Goal: Task Accomplishment & Management: Manage account settings

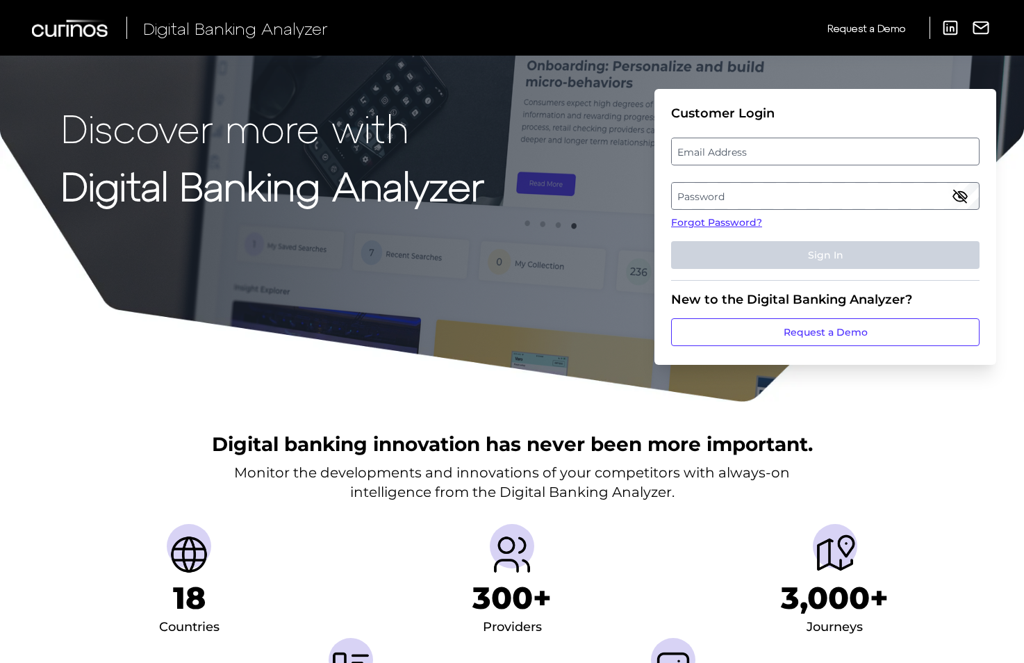
click at [723, 153] on label "Email Address" at bounding box center [825, 151] width 306 height 25
click at [723, 153] on input "email" at bounding box center [825, 152] width 309 height 28
type input "[PERSON_NAME][EMAIL_ADDRESS][PERSON_NAME][DOMAIN_NAME]"
click at [718, 193] on label "Password" at bounding box center [825, 195] width 306 height 25
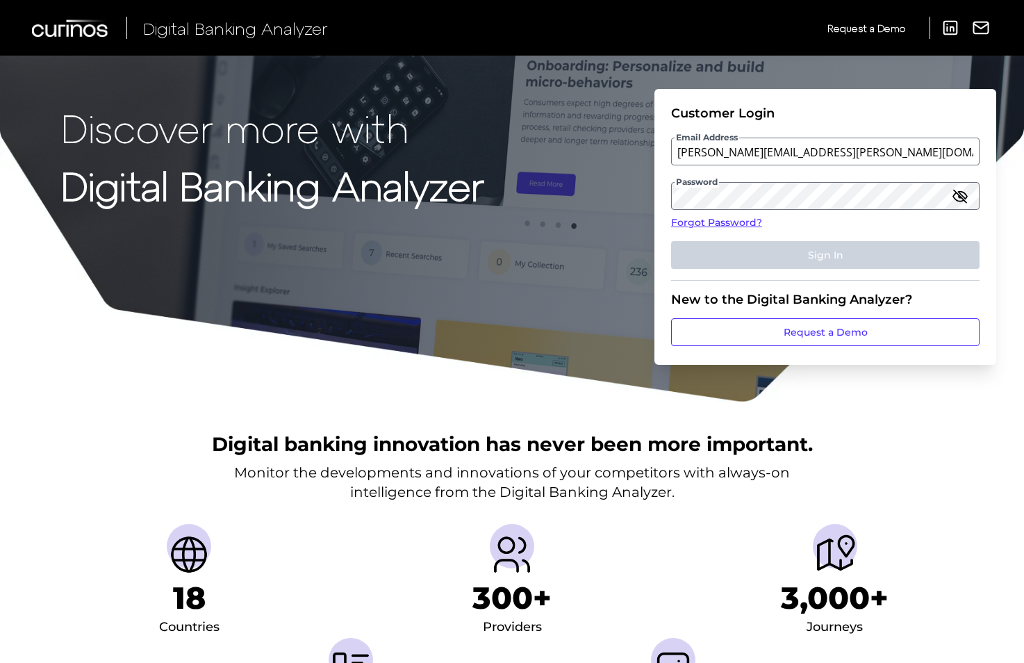
click at [962, 202] on icon "button" at bounding box center [960, 196] width 17 height 17
click at [789, 188] on label "Password" at bounding box center [825, 195] width 306 height 25
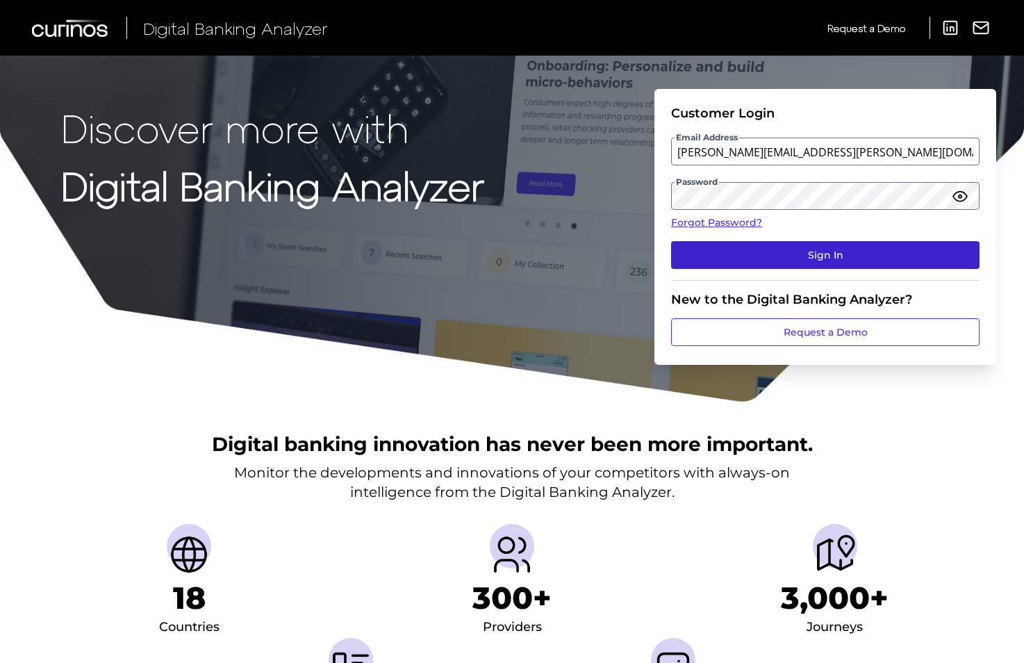
click at [817, 260] on button "Sign In" at bounding box center [825, 255] width 309 height 28
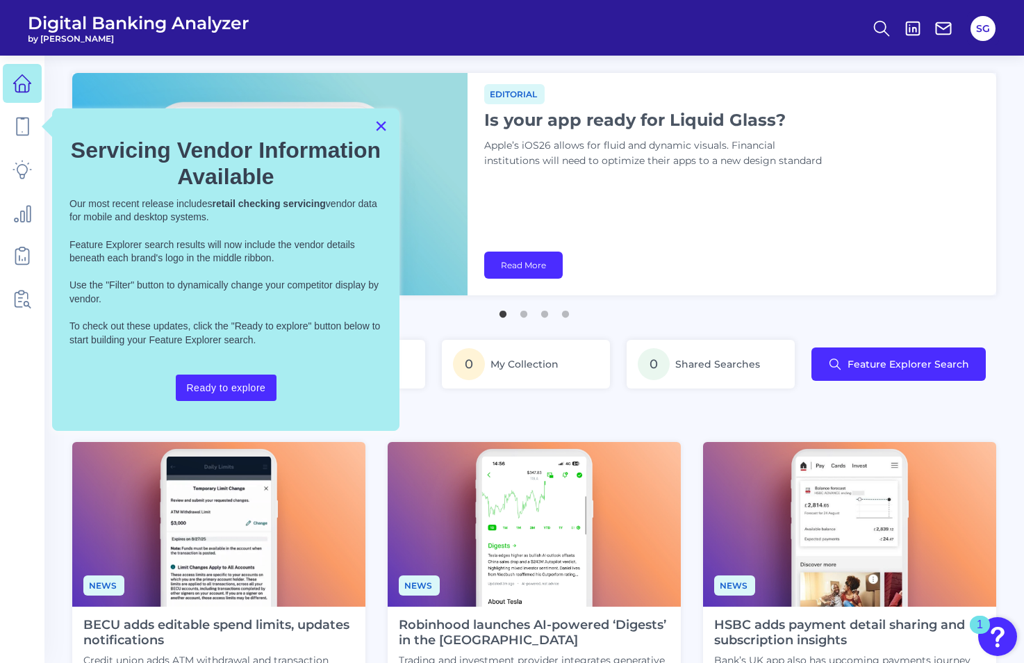
click at [379, 123] on button "×" at bounding box center [381, 126] width 13 height 22
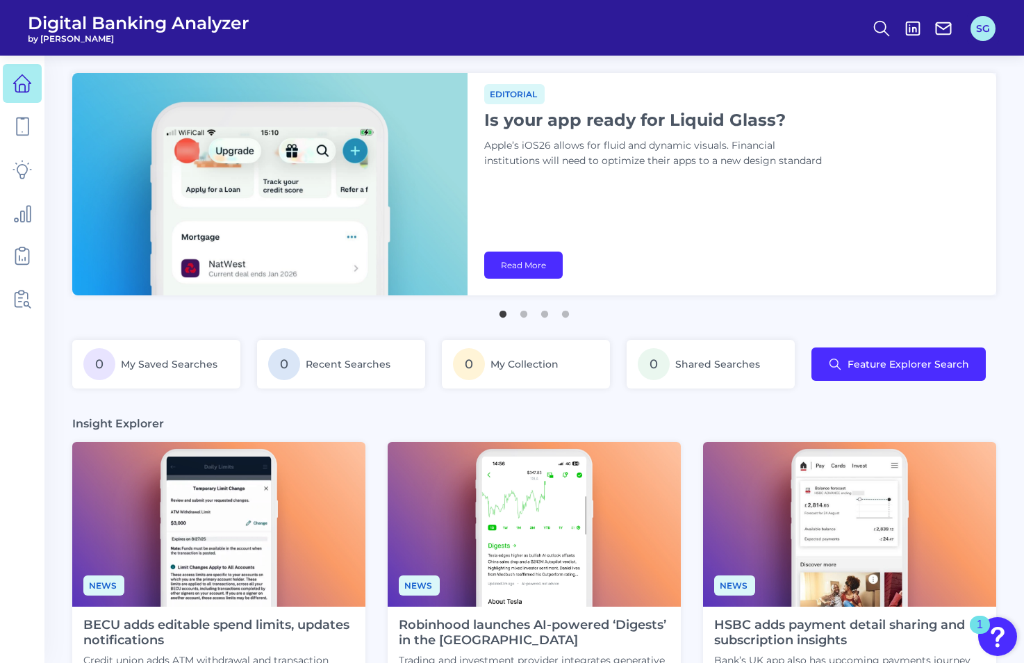
click at [981, 25] on button "SG" at bounding box center [983, 28] width 25 height 25
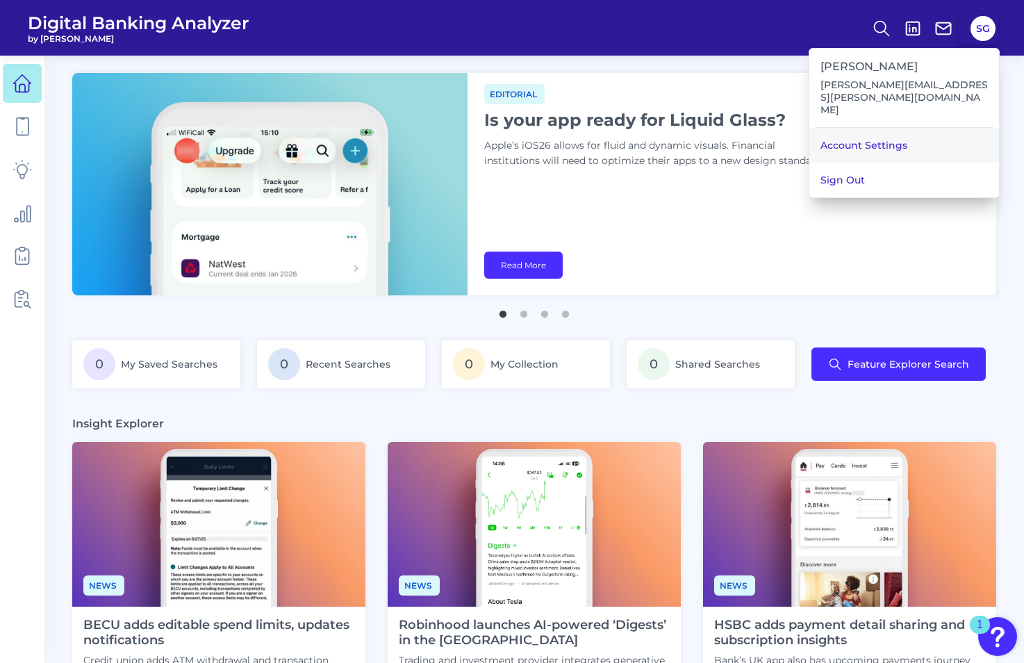
click at [880, 128] on link "Account Settings" at bounding box center [905, 145] width 190 height 35
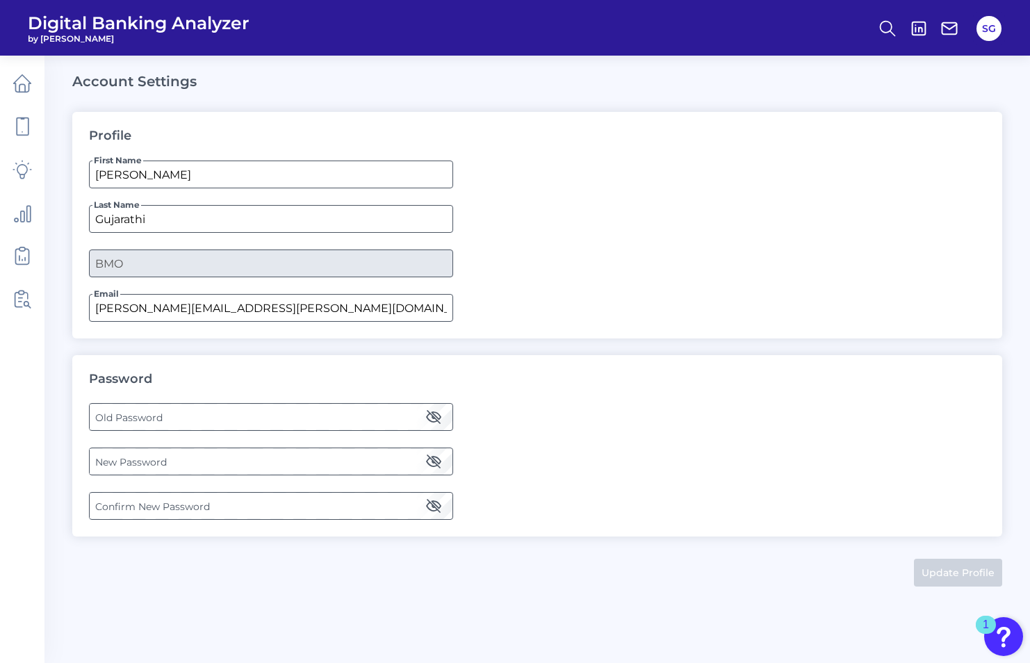
click at [254, 423] on label "Old Password" at bounding box center [271, 416] width 362 height 25
click at [438, 418] on icon "button" at bounding box center [434, 417] width 14 height 10
click at [277, 418] on label "Old Password" at bounding box center [271, 416] width 362 height 25
click at [172, 461] on label "New Password" at bounding box center [271, 461] width 362 height 25
click at [150, 499] on label "Confirm New Password" at bounding box center [271, 505] width 362 height 25
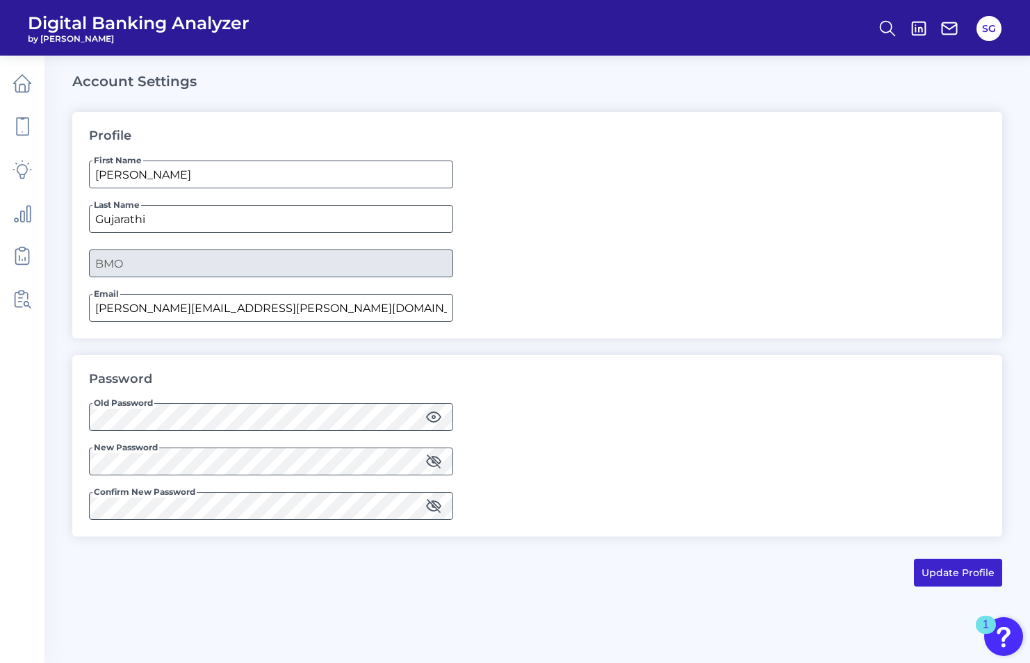
click at [939, 575] on button "Update Profile" at bounding box center [958, 573] width 88 height 28
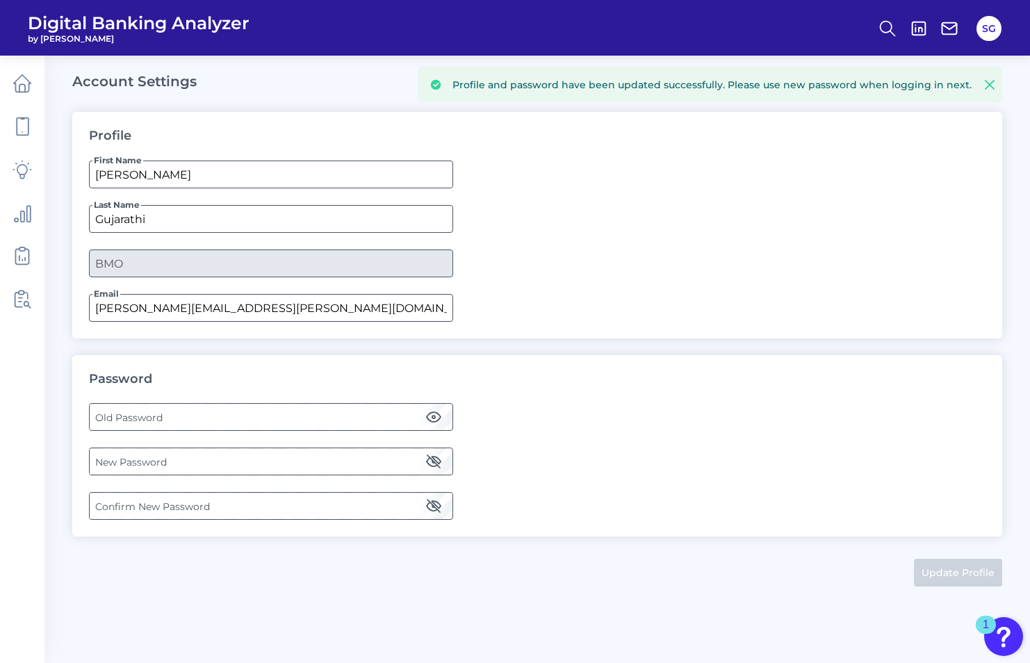
click at [993, 85] on icon at bounding box center [990, 85] width 14 height 14
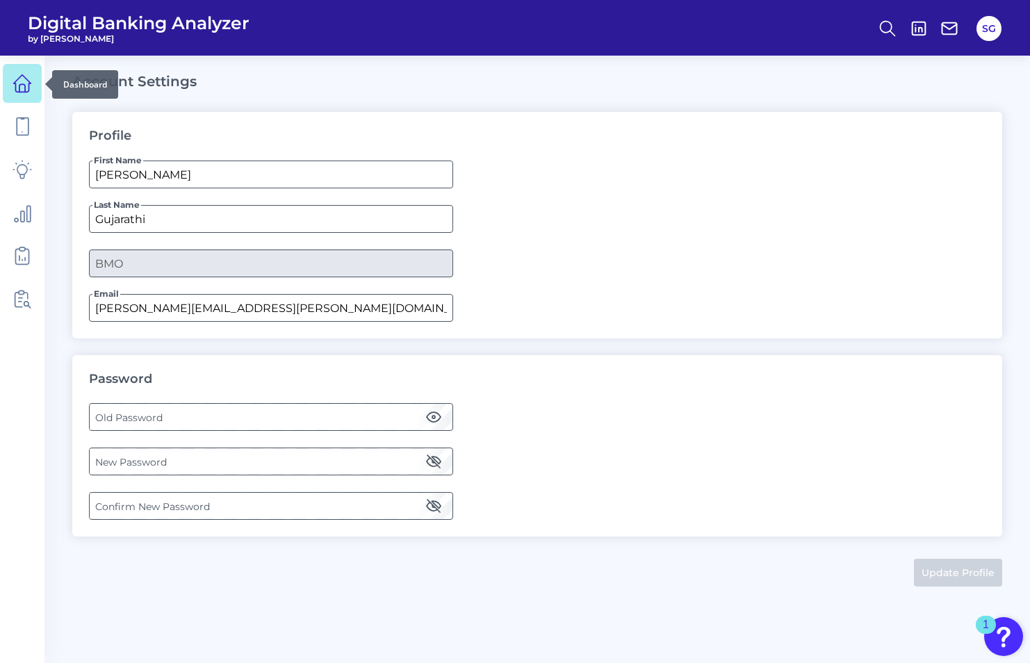
click at [25, 81] on icon at bounding box center [22, 83] width 19 height 19
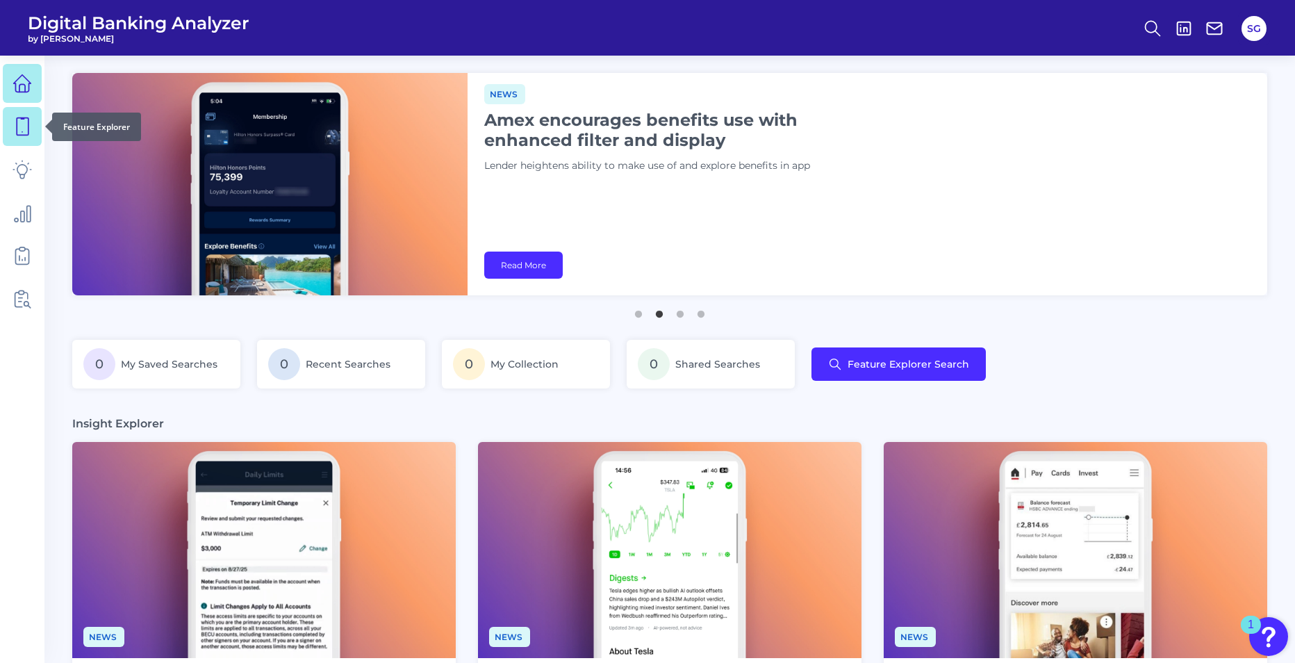
click at [18, 135] on icon at bounding box center [23, 126] width 12 height 17
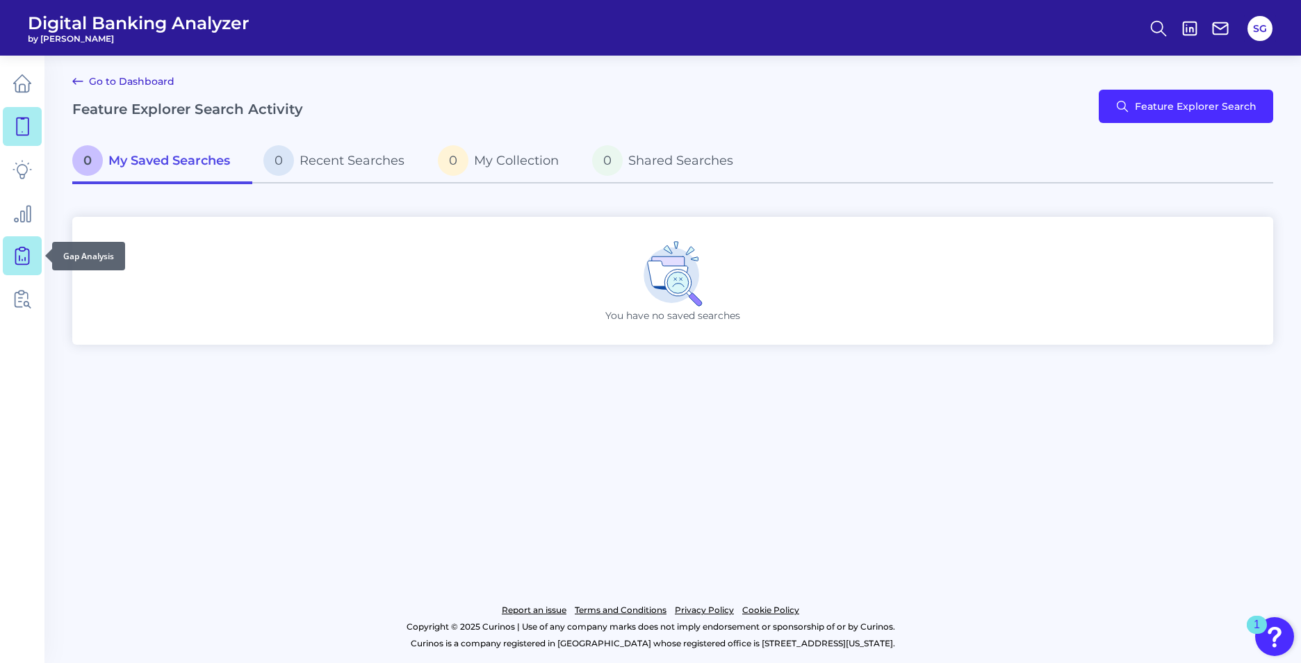
click at [24, 253] on icon at bounding box center [22, 255] width 19 height 19
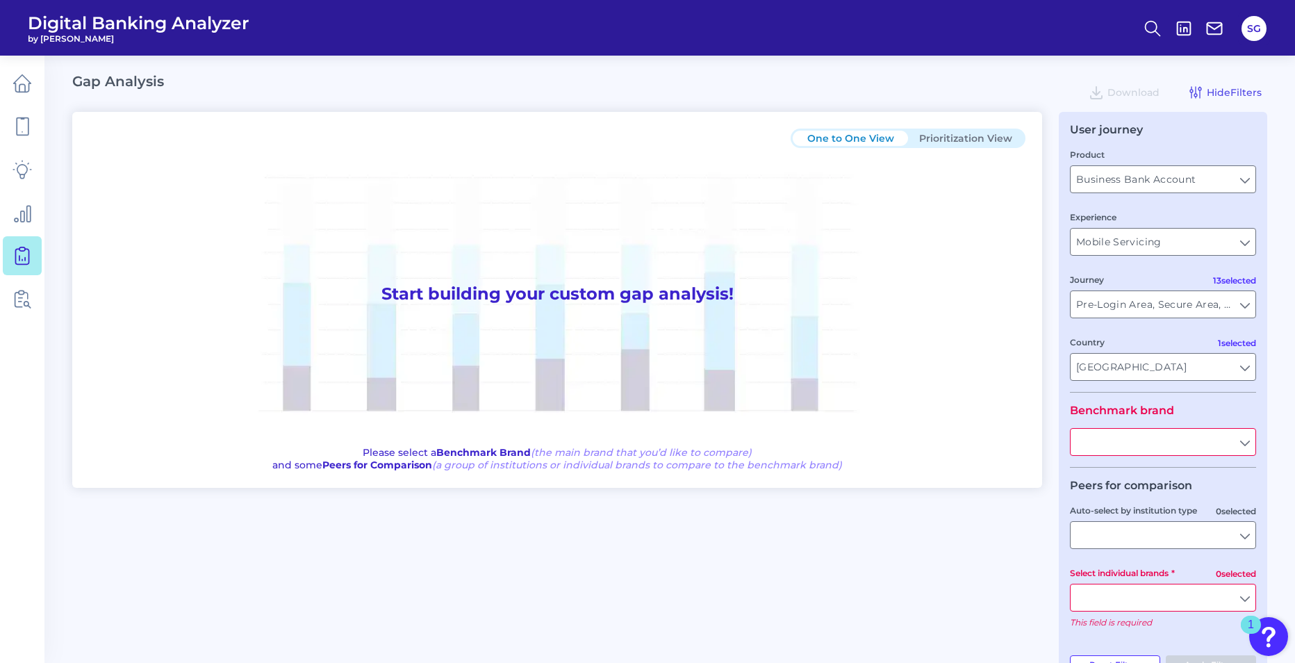
type input "All Countries"
type input "All Journeys"
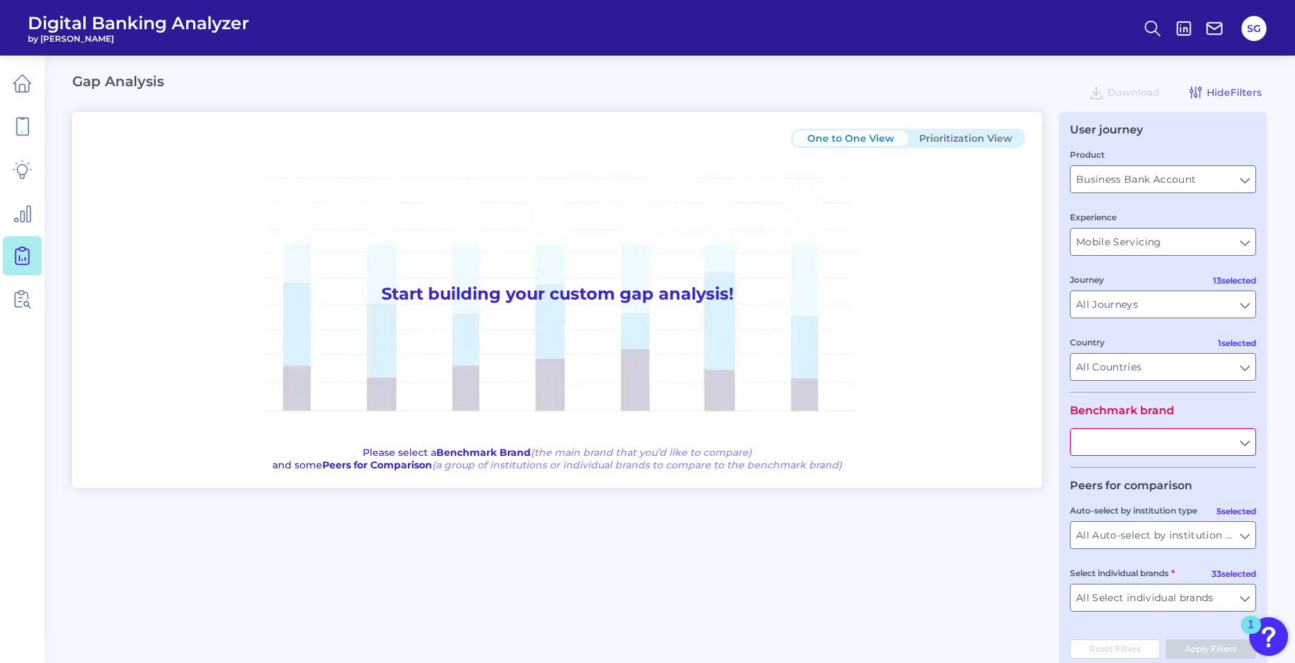
click at [1029, 445] on input "text" at bounding box center [1163, 442] width 185 height 26
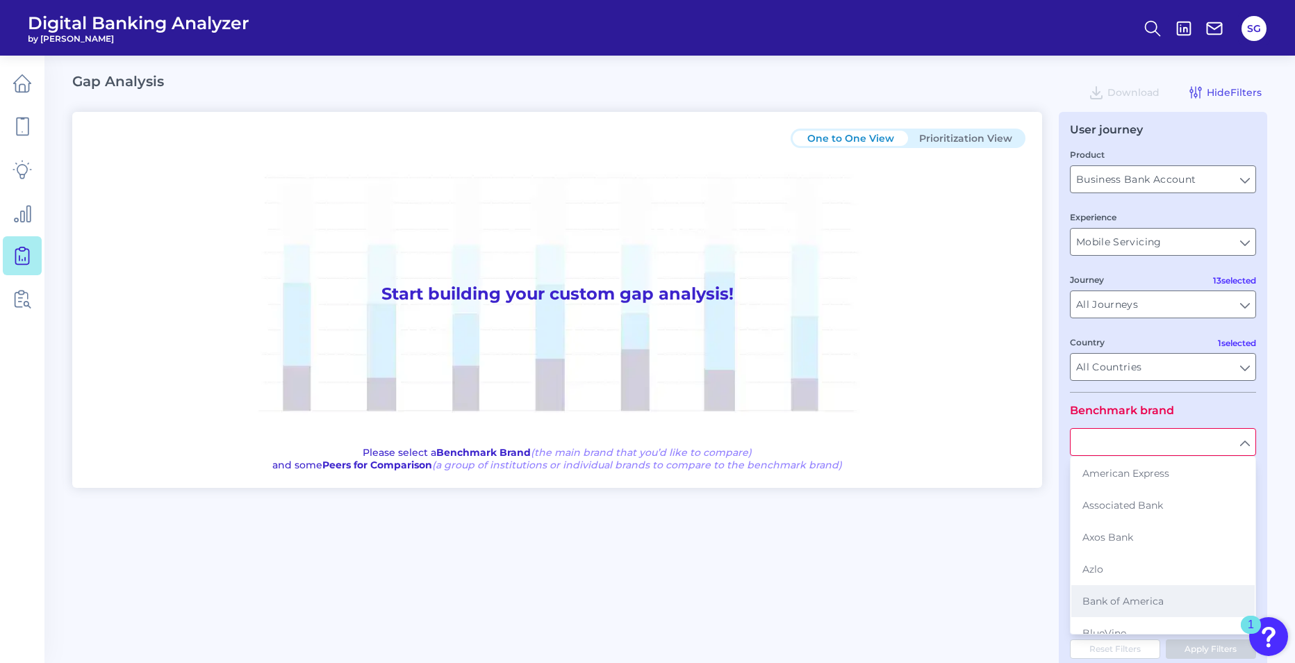
click at [1029, 599] on span "Bank of America" at bounding box center [1123, 601] width 81 height 13
type input "Bank of America"
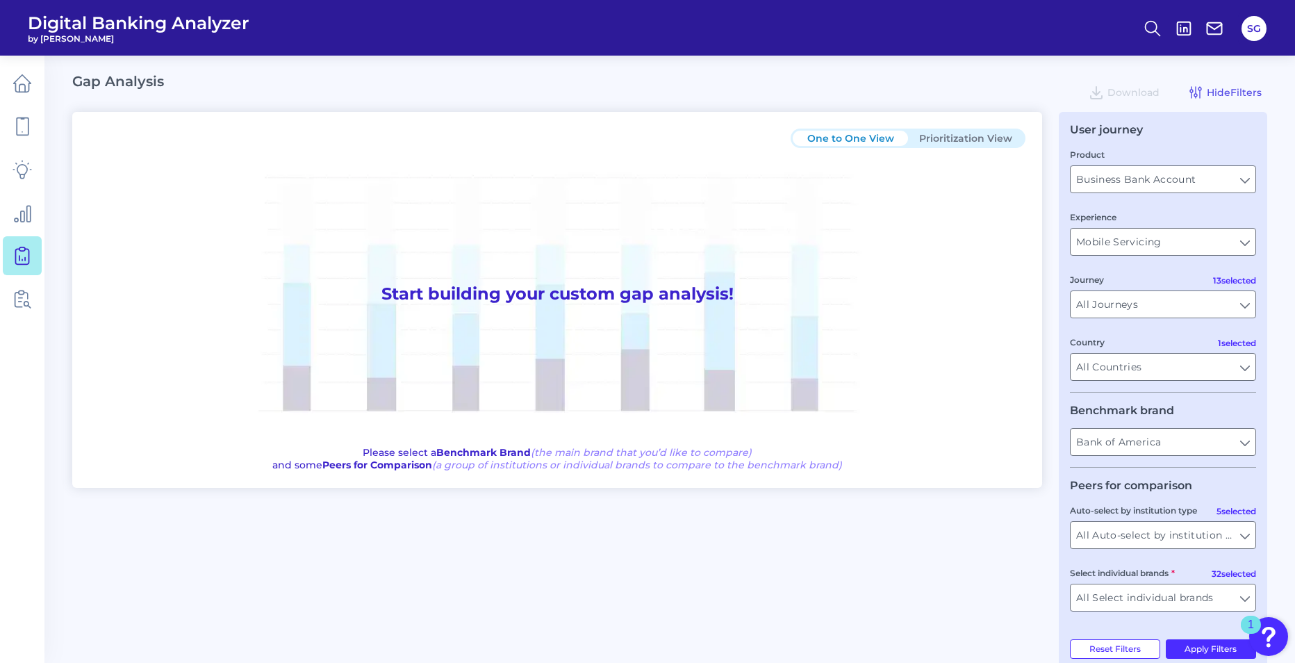
scroll to position [28, 0]
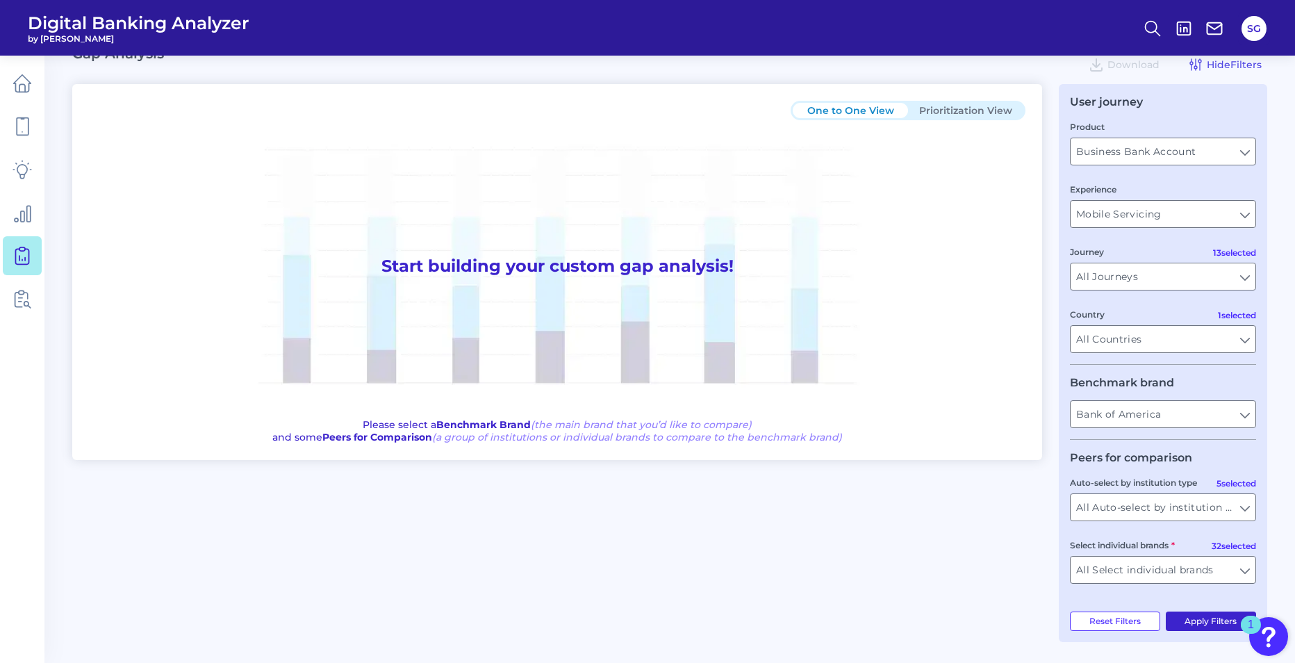
click at [1029, 624] on button "Apply Filters" at bounding box center [1211, 621] width 91 height 19
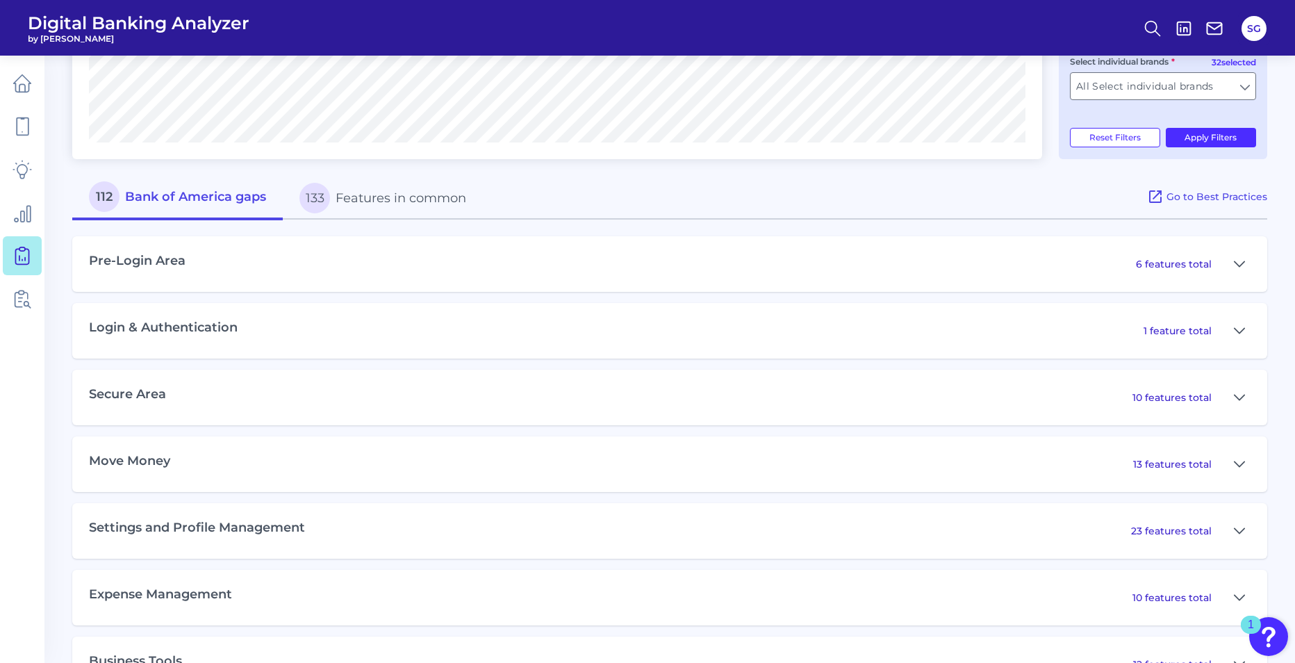
scroll to position [514, 0]
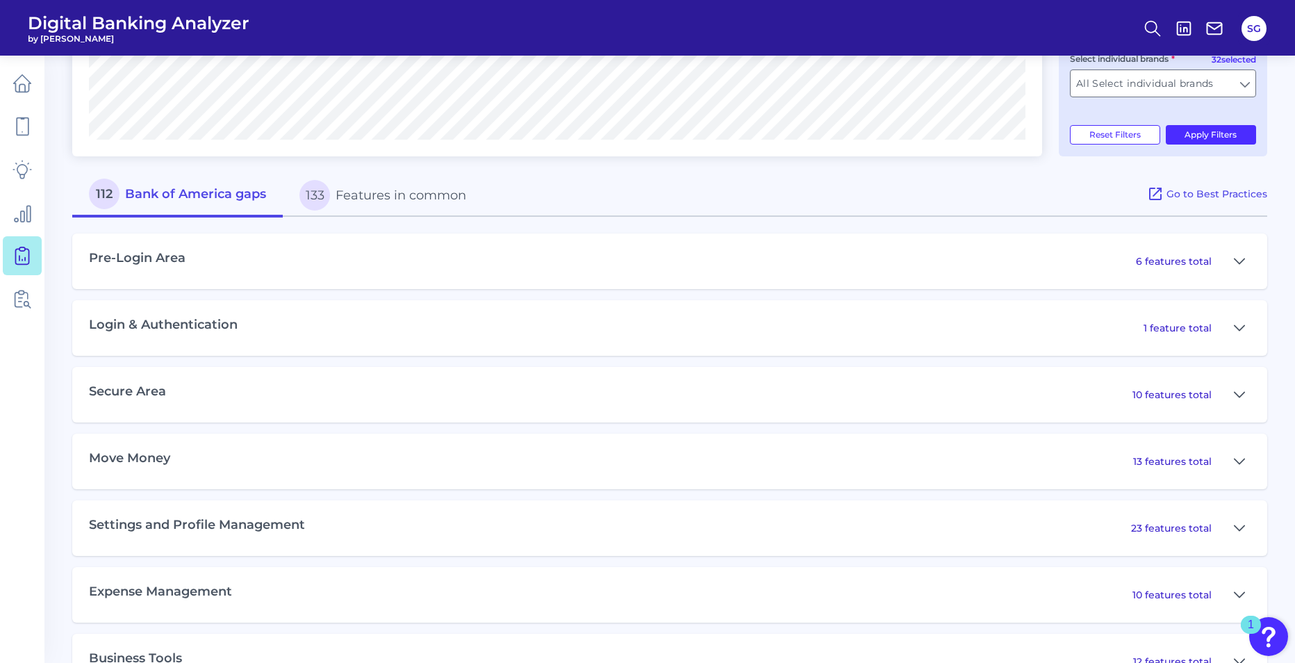
click at [352, 274] on div "Pre-Login Area 6 features total" at bounding box center [669, 261] width 1195 height 56
click at [1029, 260] on icon at bounding box center [1240, 261] width 10 height 5
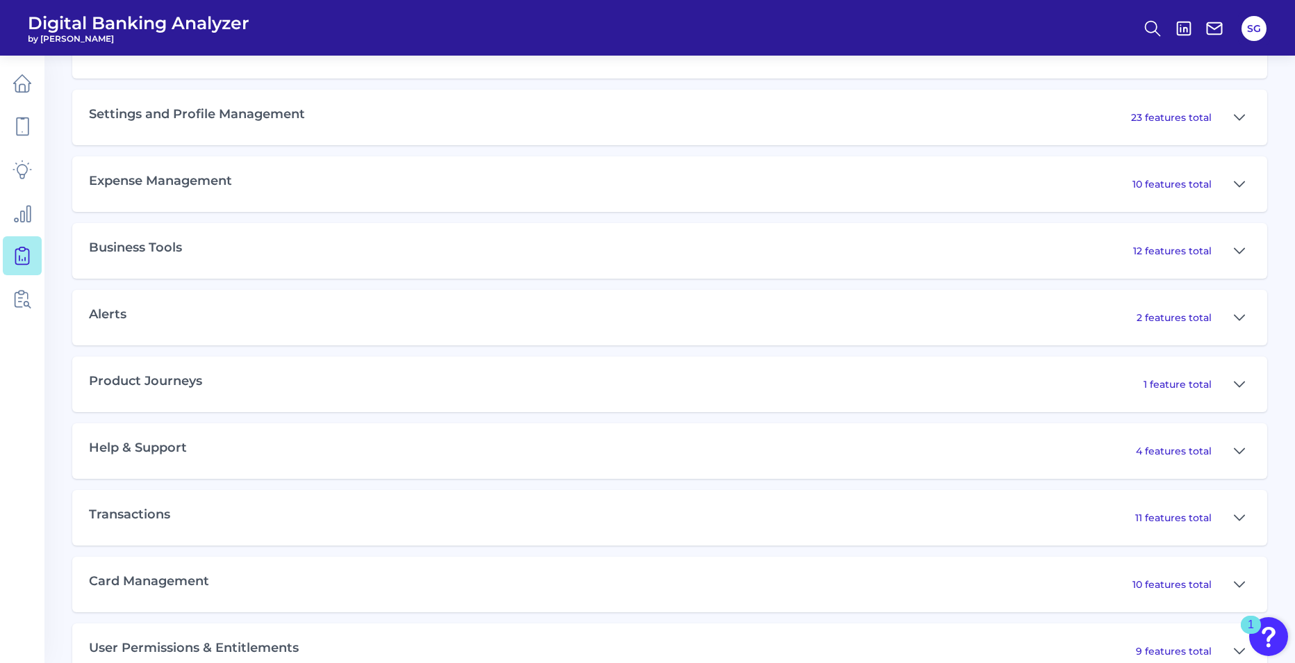
scroll to position [1385, 0]
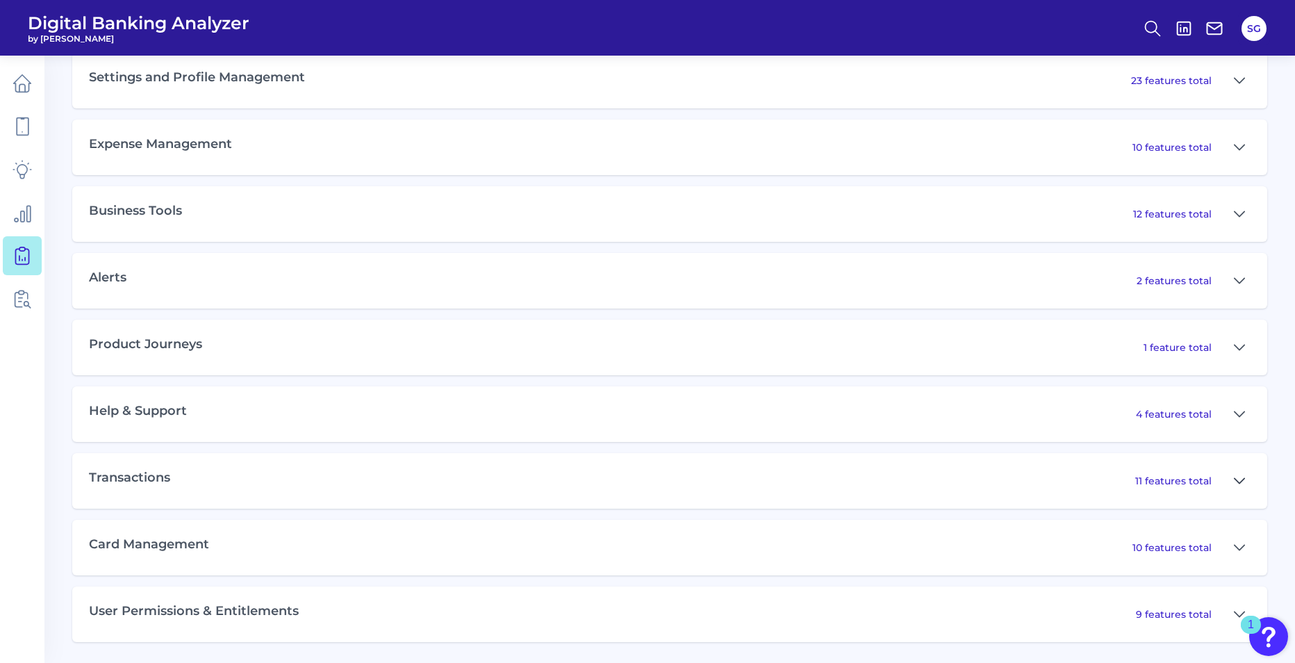
click at [1029, 485] on icon at bounding box center [1239, 481] width 11 height 17
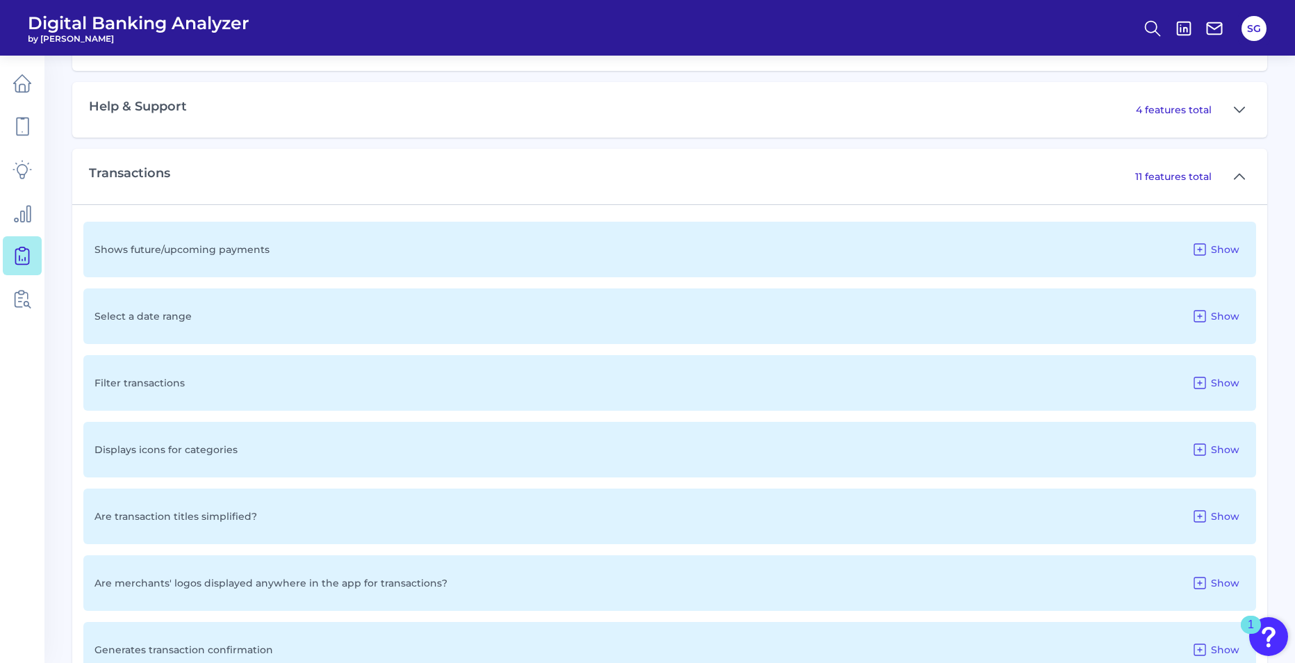
scroll to position [1732, 0]
